Goal: Information Seeking & Learning: Learn about a topic

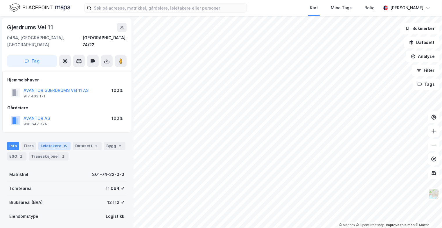
click at [54, 142] on div "Leietakere 15" at bounding box center [54, 146] width 32 height 8
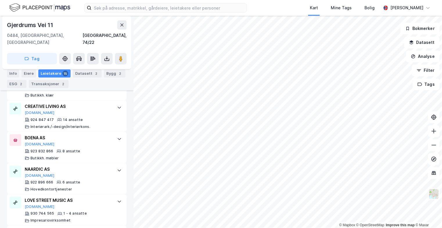
scroll to position [359, 0]
